Goal: Understand process/instructions: Learn how to perform a task or action

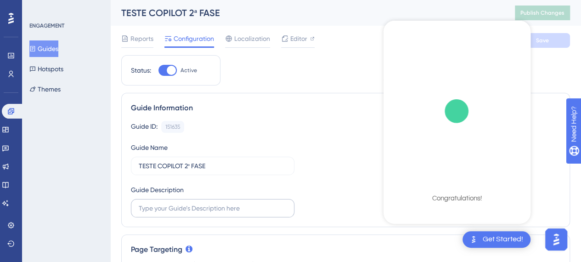
scroll to position [76, 0]
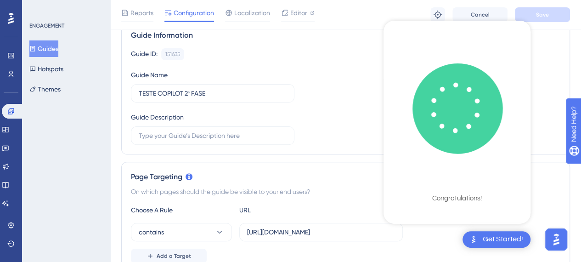
click at [555, 191] on div "On which pages should the guide be visible to your end users?" at bounding box center [345, 191] width 429 height 11
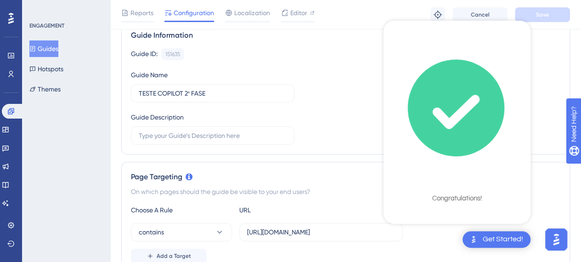
drag, startPoint x: 501, startPoint y: 147, endPoint x: 505, endPoint y: 149, distance: 4.9
click at [501, 147] on icon "checklist loading" at bounding box center [457, 108] width 138 height 138
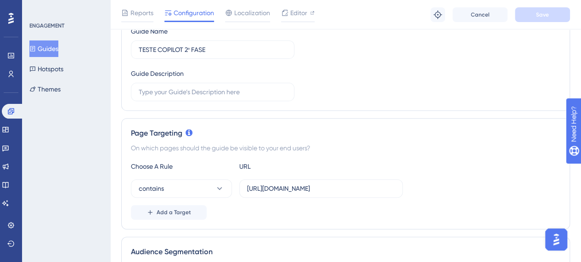
scroll to position [0, 0]
